Goal: Task Accomplishment & Management: Complete application form

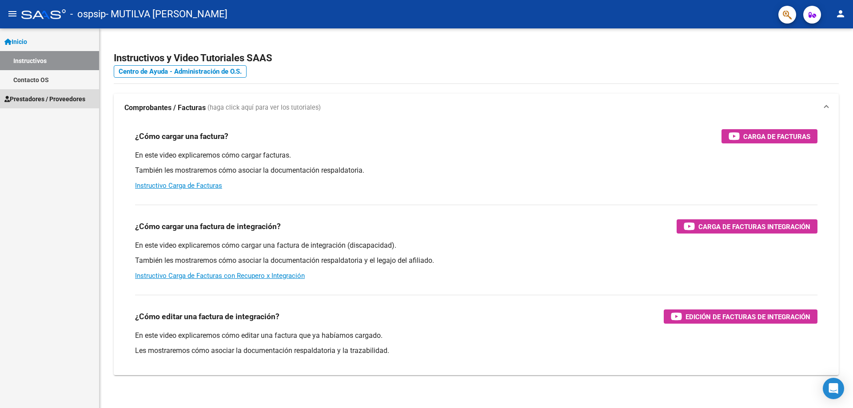
click at [58, 101] on span "Prestadores / Proveedores" at bounding box center [44, 99] width 81 height 10
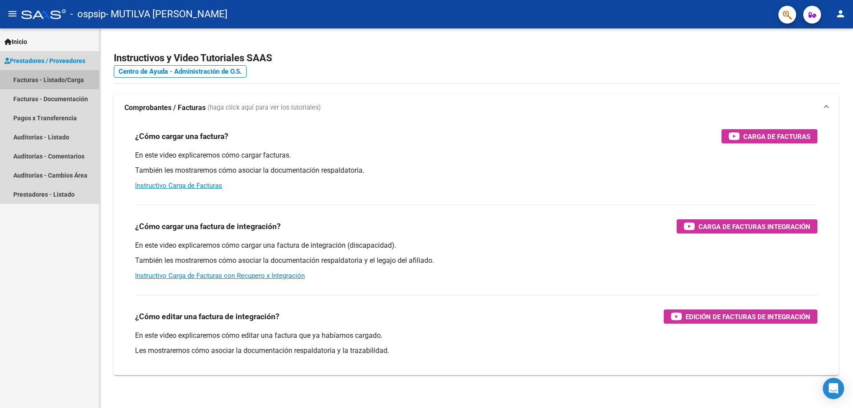
click at [67, 83] on link "Facturas - Listado/Carga" at bounding box center [49, 79] width 99 height 19
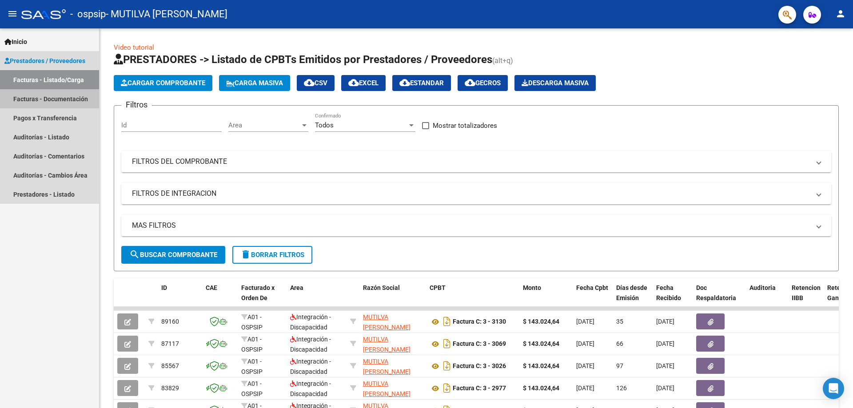
click at [67, 100] on link "Facturas - Documentación" at bounding box center [49, 98] width 99 height 19
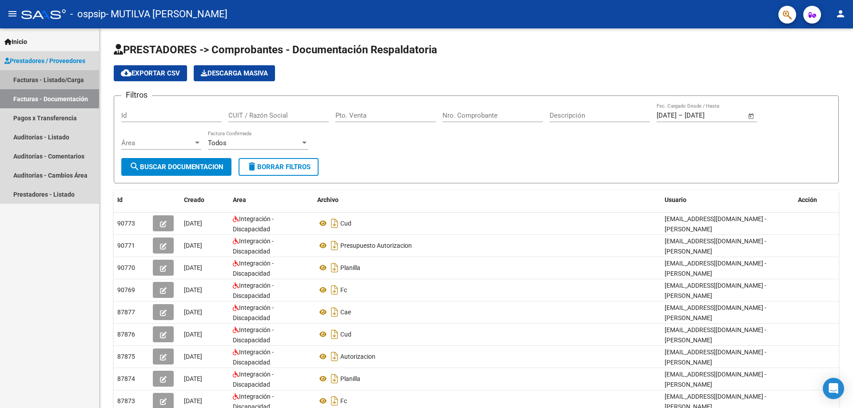
click at [65, 79] on link "Facturas - Listado/Carga" at bounding box center [49, 79] width 99 height 19
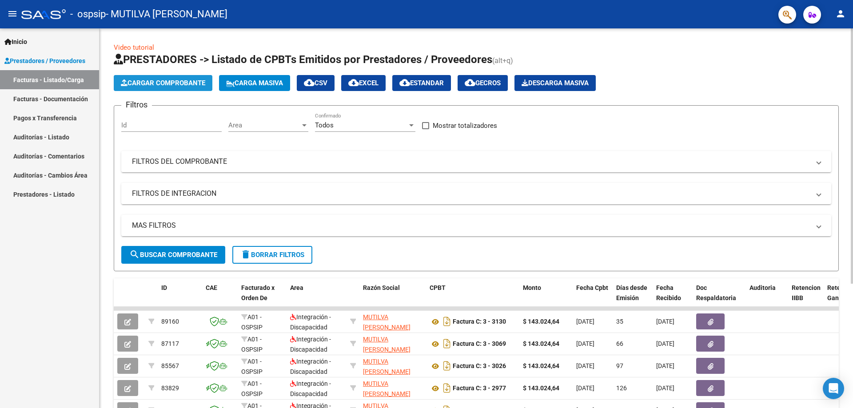
click at [176, 80] on span "Cargar Comprobante" at bounding box center [163, 83] width 84 height 8
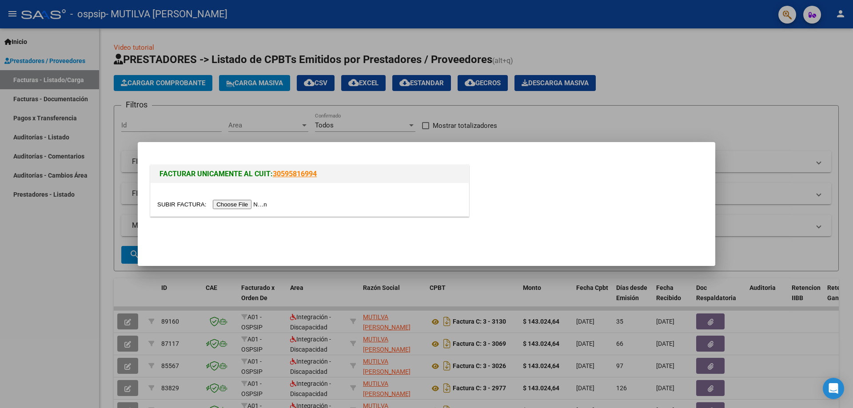
click at [248, 204] on input "file" at bounding box center [213, 204] width 112 height 9
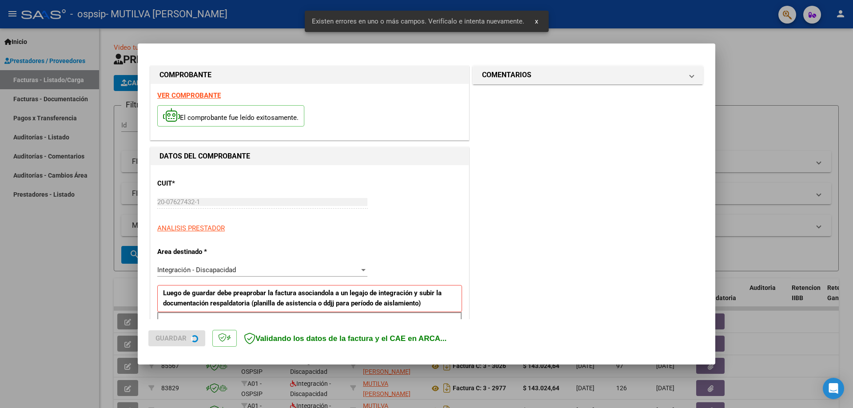
scroll to position [160, 0]
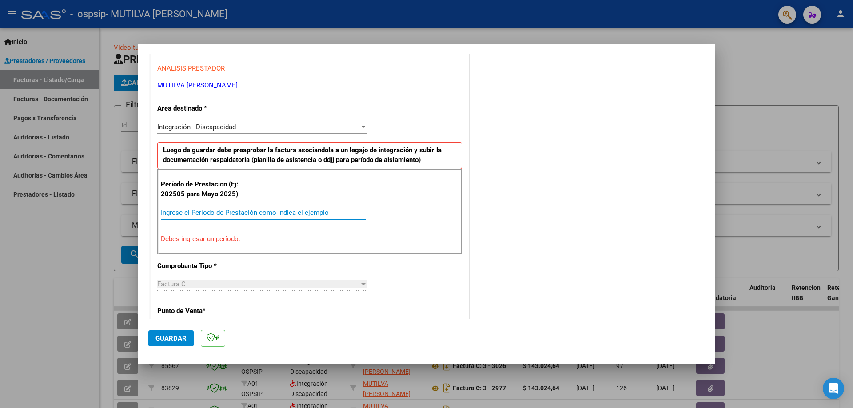
click at [199, 214] on input "Ingrese el Período de Prestación como indica el ejemplo" at bounding box center [263, 213] width 205 height 8
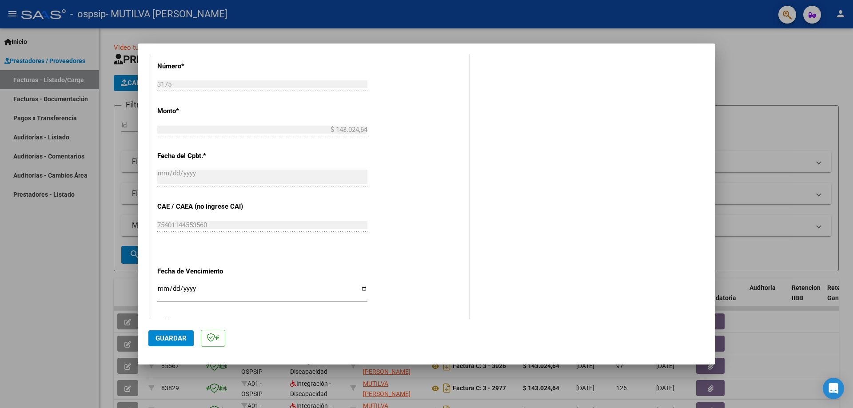
scroll to position [471, 0]
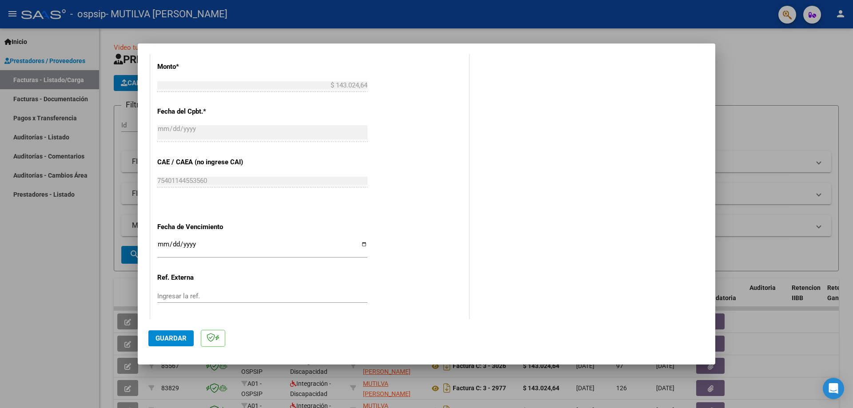
type input "202509"
click at [360, 242] on input "Ingresar la fecha" at bounding box center [262, 248] width 210 height 14
type input "[DATE]"
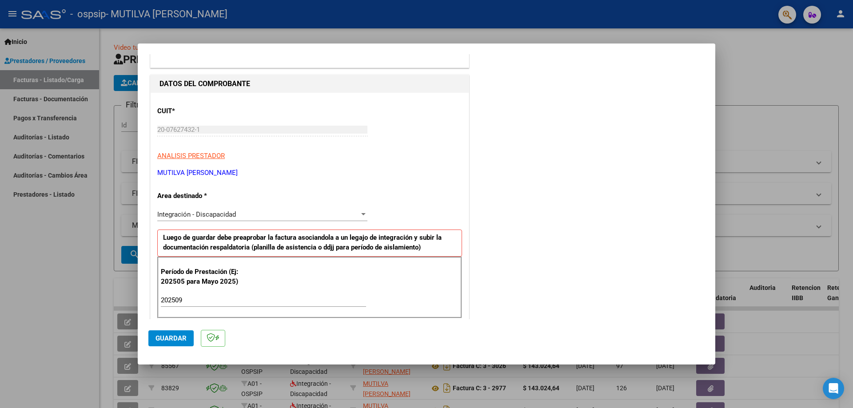
scroll to position [0, 0]
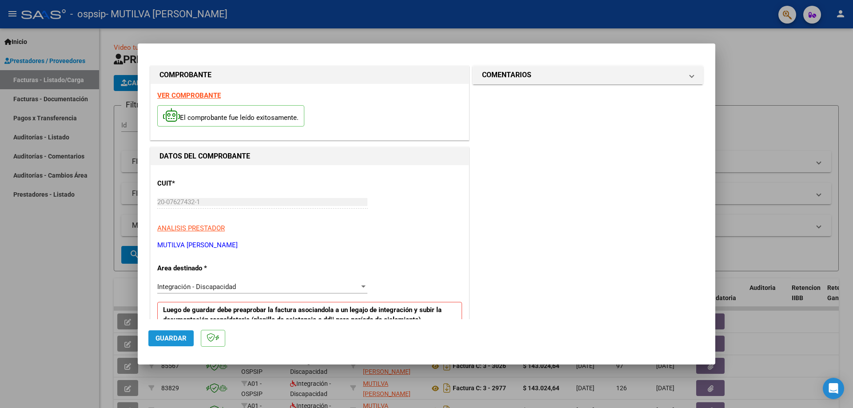
click at [179, 336] on span "Guardar" at bounding box center [171, 339] width 31 height 8
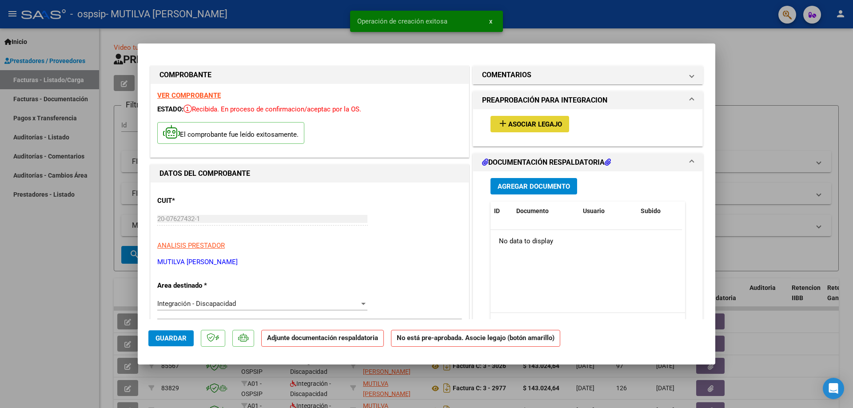
click at [525, 124] on span "Asociar Legajo" at bounding box center [535, 124] width 54 height 8
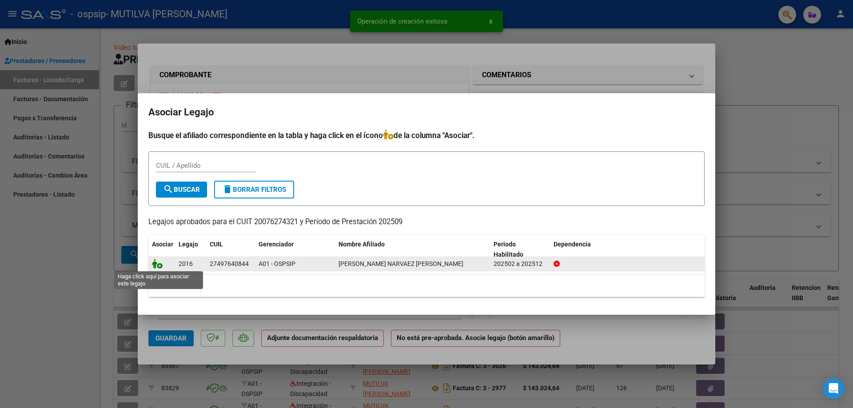
click at [161, 267] on icon at bounding box center [157, 264] width 11 height 10
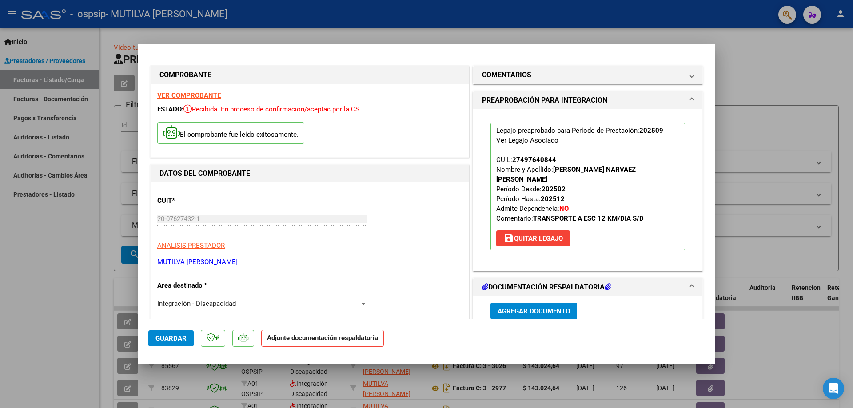
click at [529, 314] on span "Agregar Documento" at bounding box center [534, 312] width 72 height 8
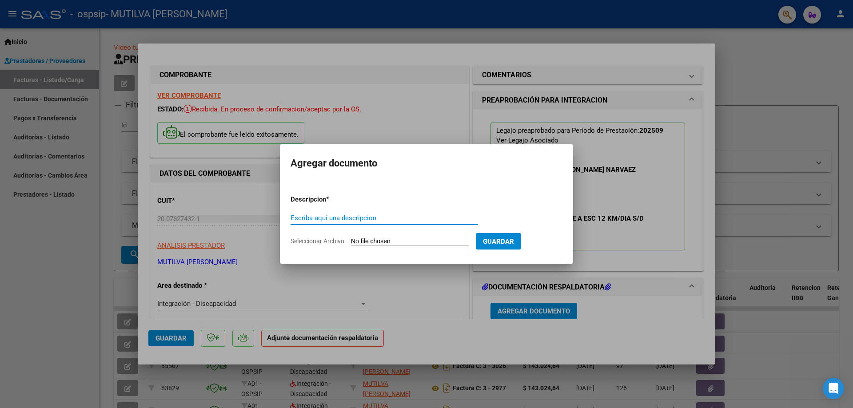
click at [317, 222] on input "Escriba aquí una descripcion" at bounding box center [385, 218] width 188 height 8
type input "FC"
click at [377, 240] on input "Seleccionar Archivo" at bounding box center [410, 242] width 118 height 8
type input "C:\fakepath\FA-C-0003-00003175.pdf"
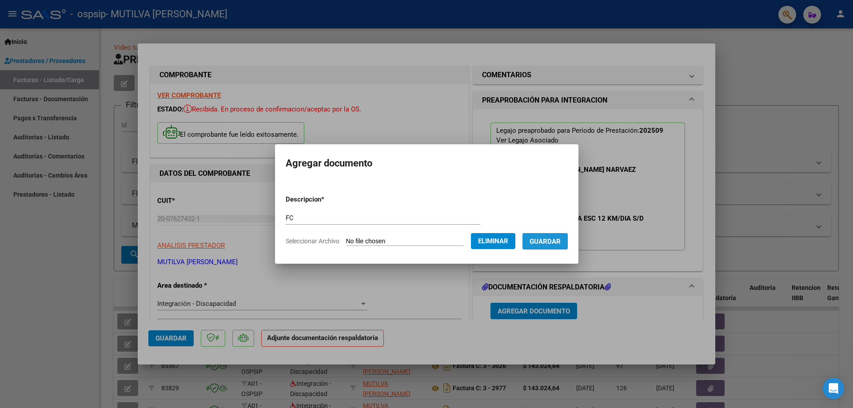
click at [566, 247] on button "Guardar" at bounding box center [545, 241] width 45 height 16
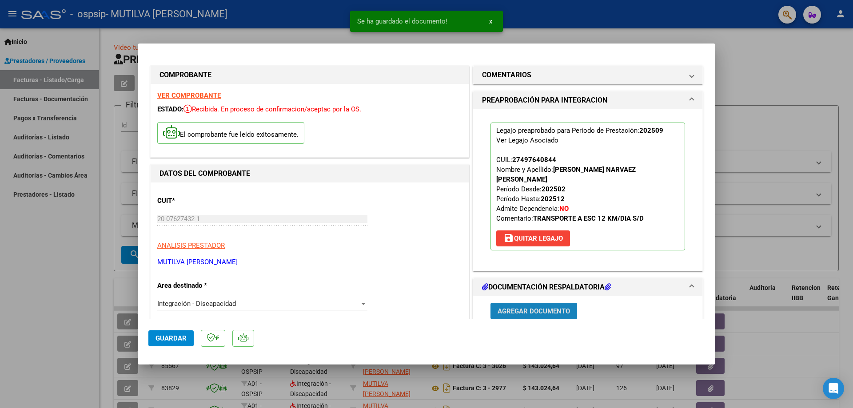
click at [498, 312] on span "Agregar Documento" at bounding box center [534, 312] width 72 height 8
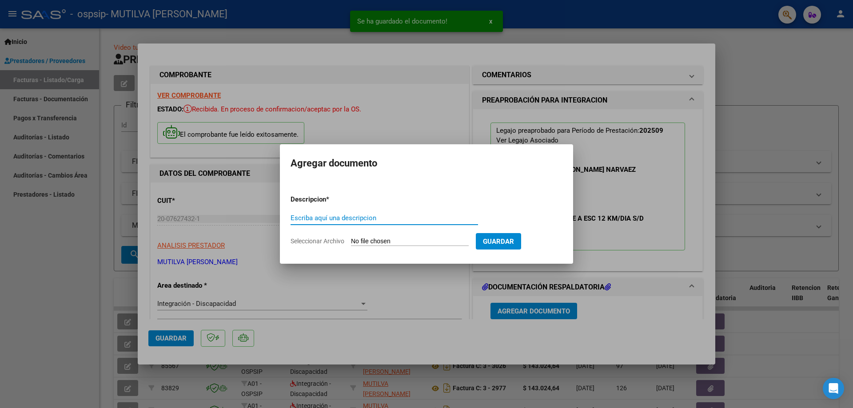
click at [366, 214] on input "Escriba aquí una descripcion" at bounding box center [385, 218] width 188 height 8
type input "PLANILLA"
click at [384, 243] on input "Seleccionar Archivo" at bounding box center [410, 242] width 118 height 8
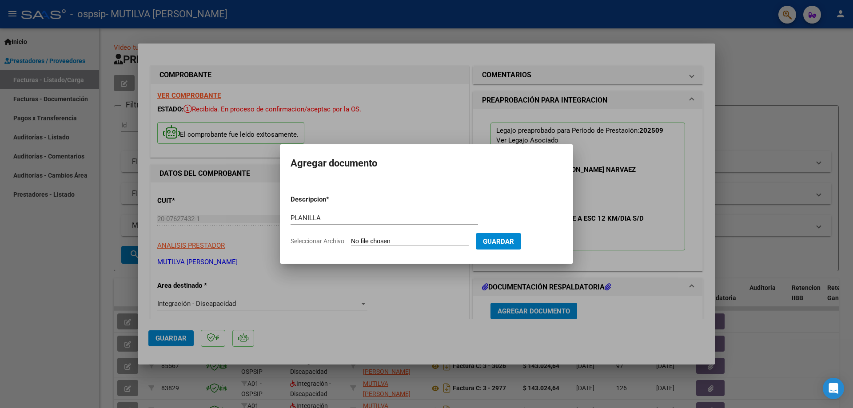
type input "C:\fakepath\[PERSON_NAME] PLANILLA.pdf"
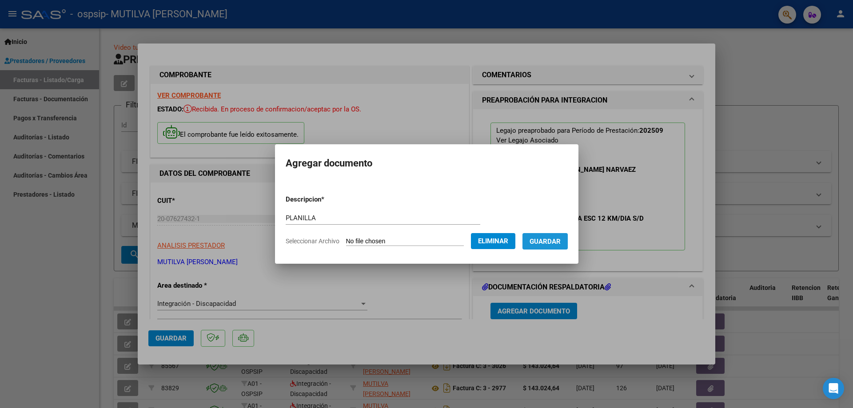
click at [558, 246] on button "Guardar" at bounding box center [545, 241] width 45 height 16
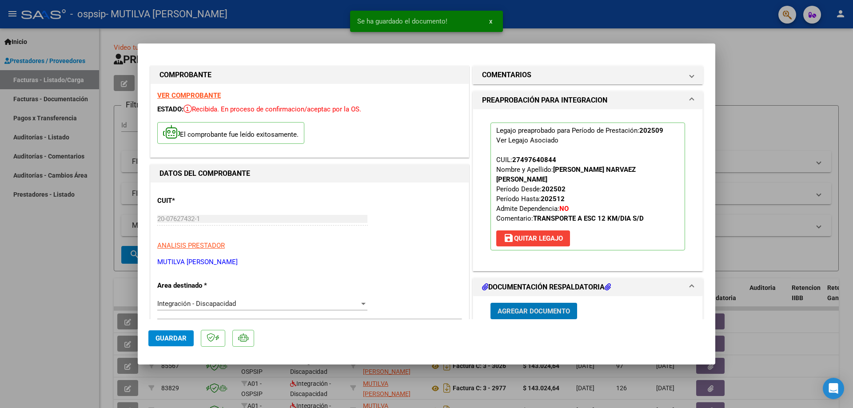
scroll to position [133, 0]
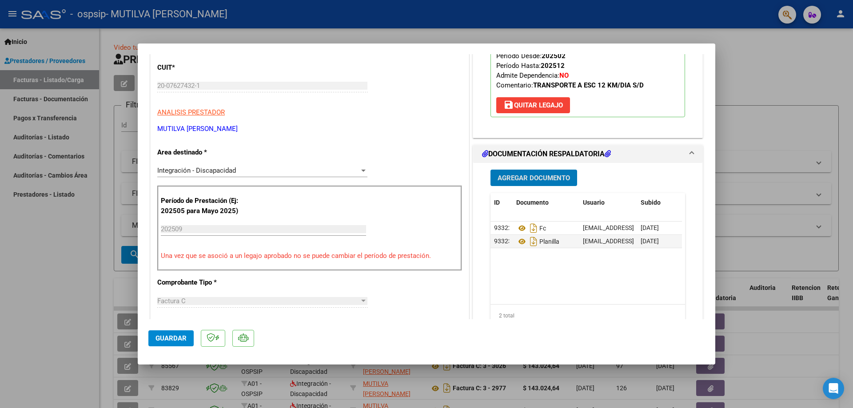
click at [528, 179] on span "Agregar Documento" at bounding box center [534, 178] width 72 height 8
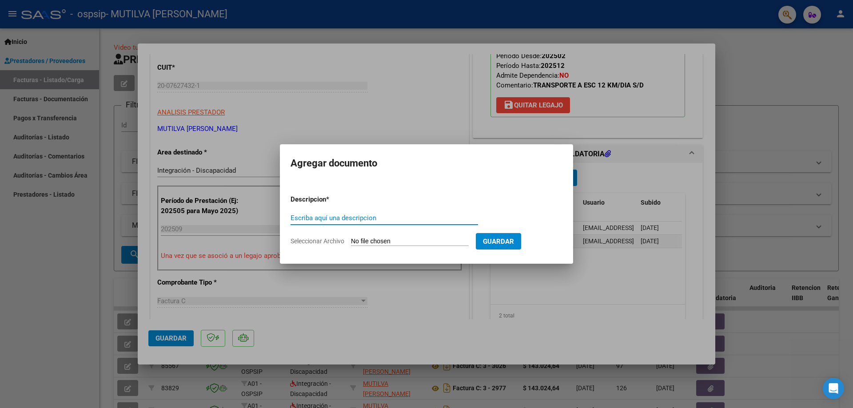
click at [322, 219] on input "Escriba aquí una descripcion" at bounding box center [385, 218] width 188 height 8
type input "CUD"
click at [363, 239] on input "Seleccionar Archivo" at bounding box center [410, 242] width 118 height 8
type input "C:\fakepath\AUTORIZACION Y PRESUPUESTO DE [PERSON_NAME].pdf"
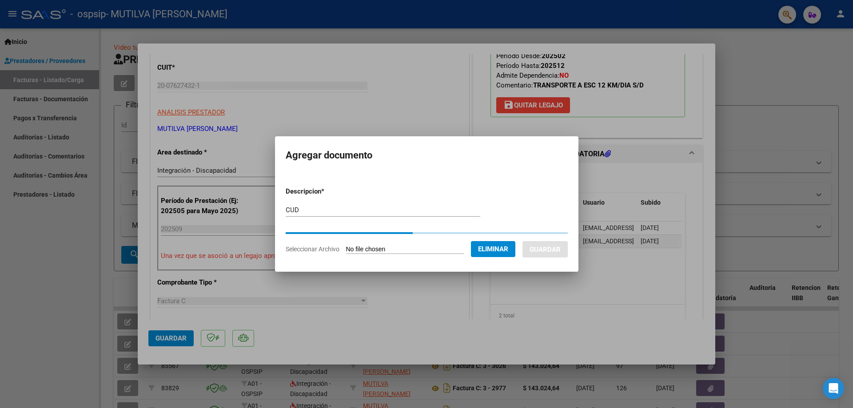
click at [304, 211] on div "CUD Escriba aquí una descripcion" at bounding box center [383, 210] width 195 height 13
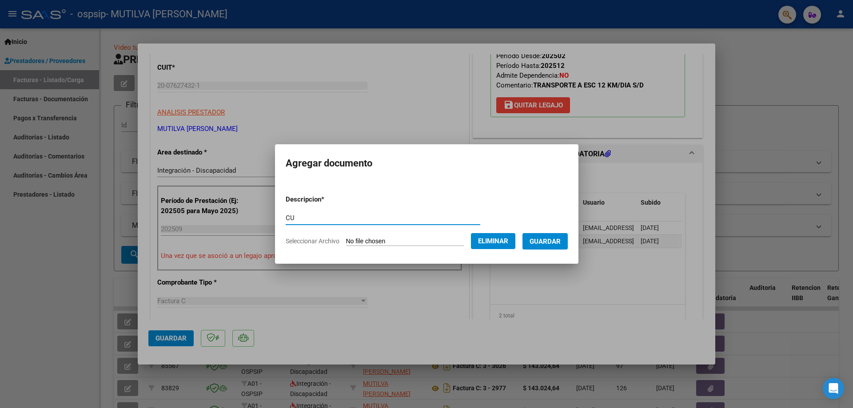
type input "C"
type input "AUTORIZACION"
click at [546, 239] on span "Guardar" at bounding box center [545, 242] width 31 height 8
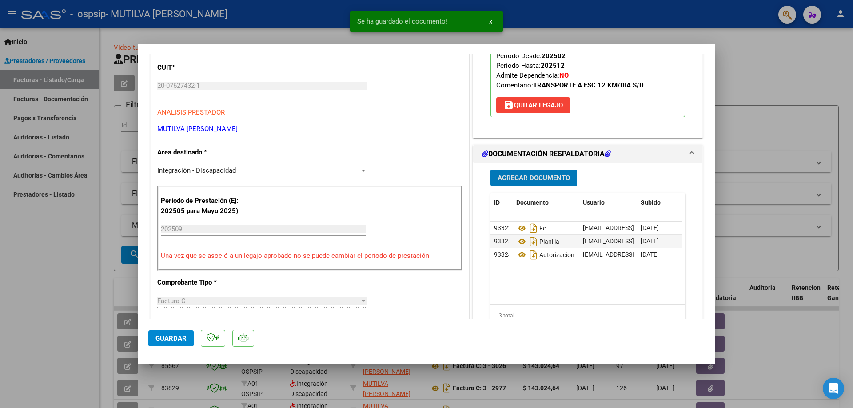
click at [508, 176] on span "Agregar Documento" at bounding box center [534, 178] width 72 height 8
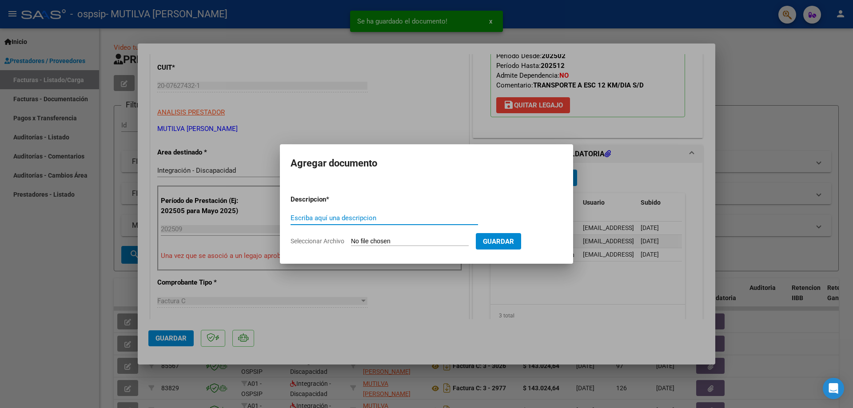
click at [356, 216] on input "Escriba aquí una descripcion" at bounding box center [385, 218] width 188 height 8
type input "CUD"
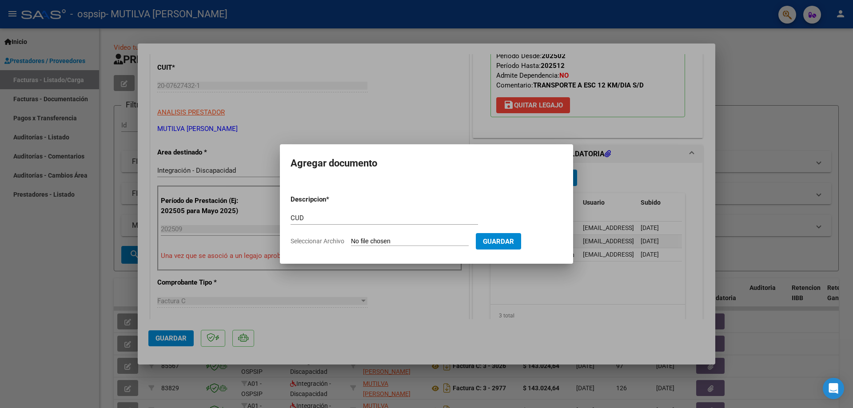
click at [361, 244] on input "Seleccionar Archivo" at bounding box center [410, 242] width 118 height 8
type input "C:\fakepath\[PERSON_NAME] CUD.pdf"
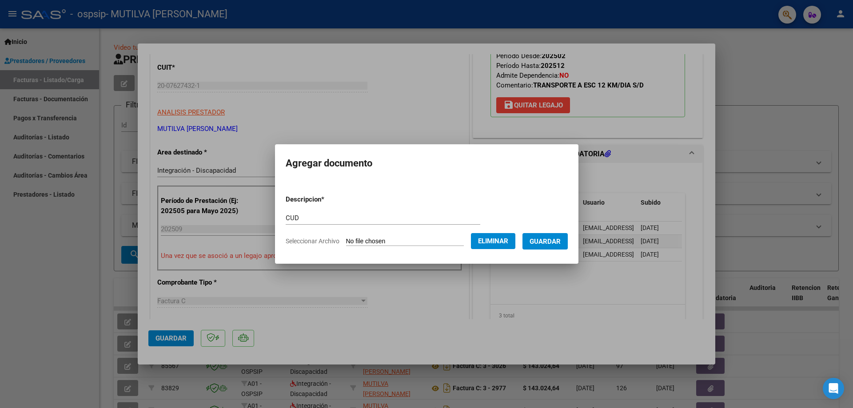
click at [554, 235] on button "Guardar" at bounding box center [545, 241] width 45 height 16
